Goal: Information Seeking & Learning: Learn about a topic

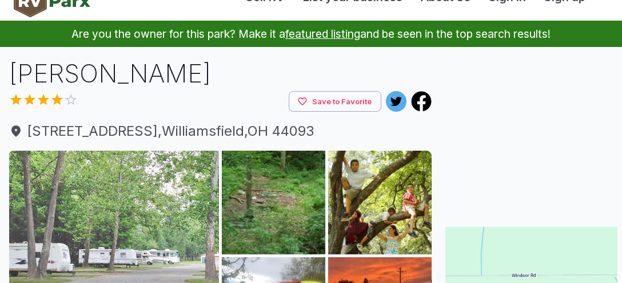
scroll to position [88, 0]
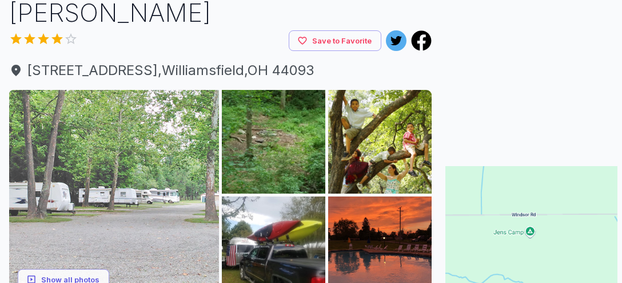
click at [117, 138] on img at bounding box center [114, 195] width 210 height 210
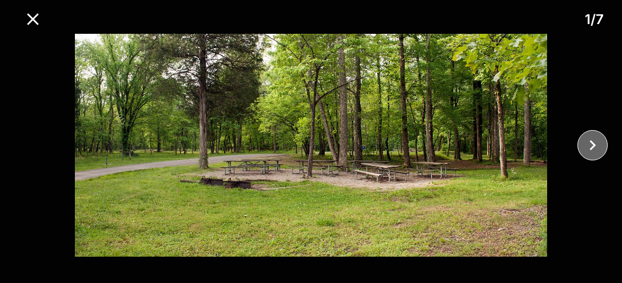
click at [594, 144] on icon "close" at bounding box center [593, 145] width 6 height 10
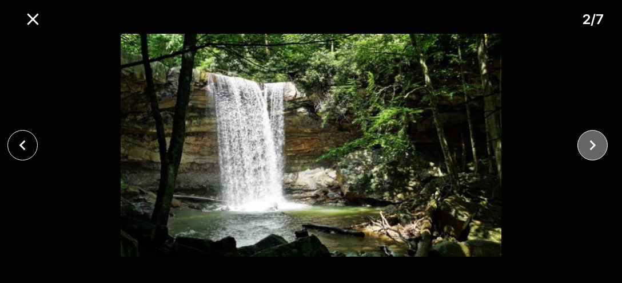
click at [594, 144] on icon "close" at bounding box center [593, 145] width 6 height 10
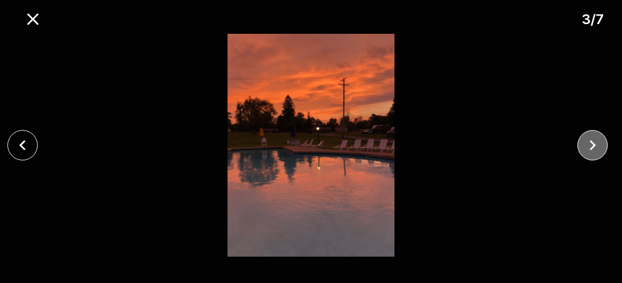
click at [594, 144] on icon "close" at bounding box center [593, 145] width 6 height 10
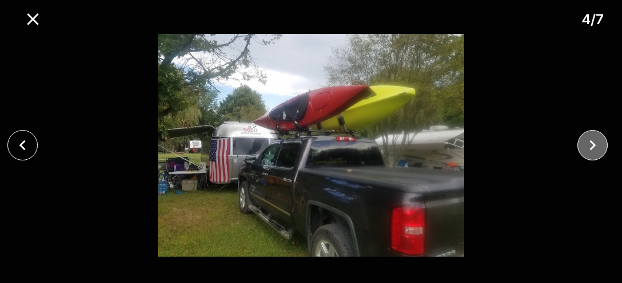
click at [594, 144] on icon "close" at bounding box center [593, 145] width 6 height 10
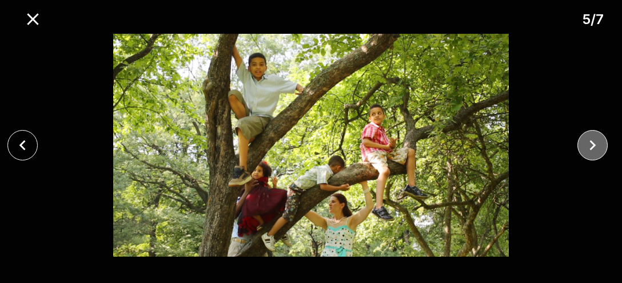
click at [594, 144] on icon "close" at bounding box center [593, 145] width 6 height 10
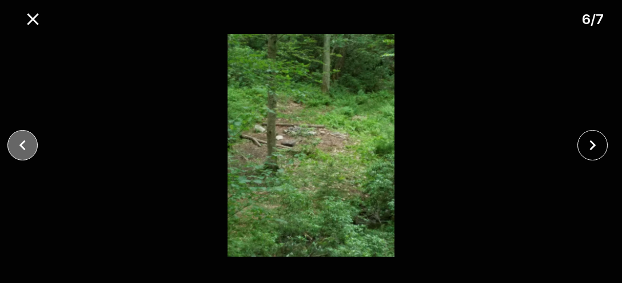
click at [20, 145] on icon "close" at bounding box center [23, 145] width 20 height 20
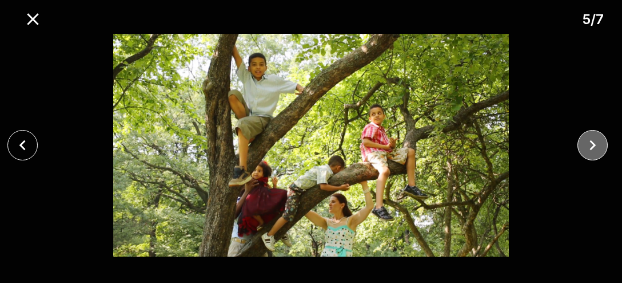
click at [596, 143] on icon "close" at bounding box center [593, 145] width 20 height 20
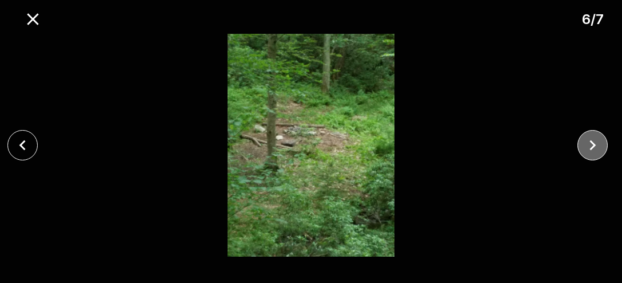
click at [596, 143] on icon "close" at bounding box center [593, 145] width 20 height 20
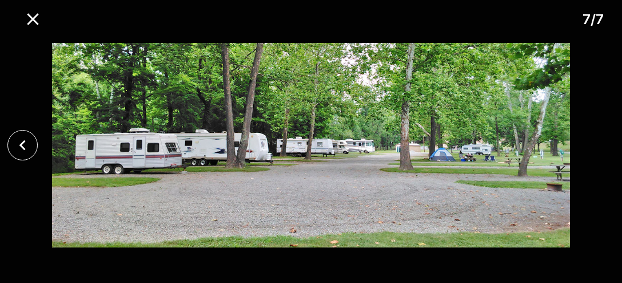
click at [596, 143] on div at bounding box center [311, 145] width 622 height 222
click at [32, 21] on icon "close" at bounding box center [32, 18] width 11 height 11
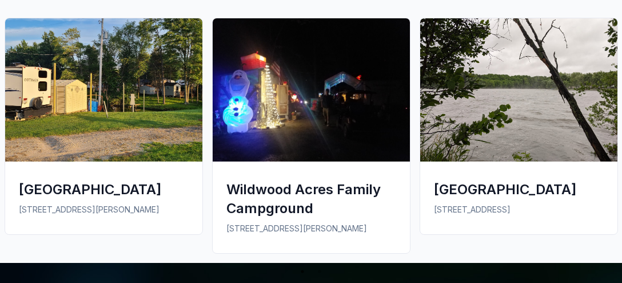
scroll to position [1112, 0]
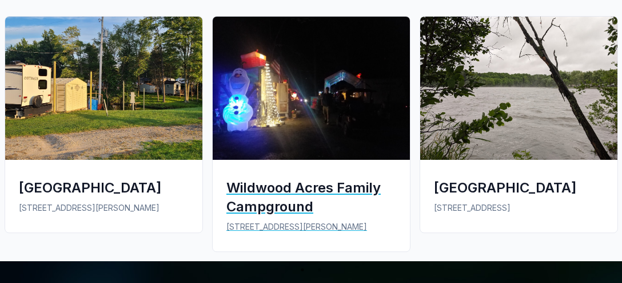
click at [264, 178] on div "Wildwood Acres Family Campground" at bounding box center [311, 197] width 170 height 38
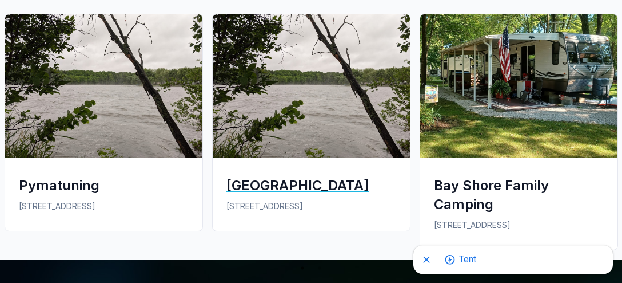
scroll to position [1386, 0]
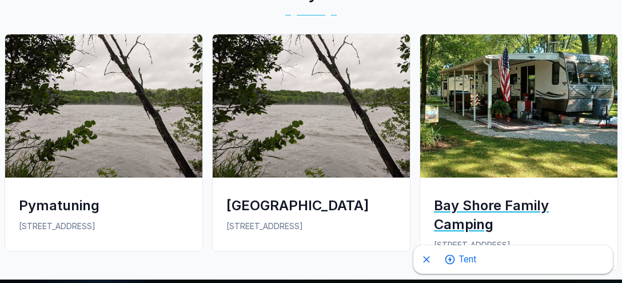
click at [480, 200] on div "Bay Shore Family Camping" at bounding box center [519, 215] width 170 height 38
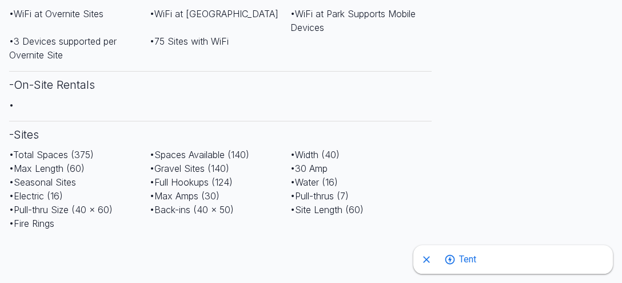
scroll to position [844, 0]
